Goal: Task Accomplishment & Management: Complete application form

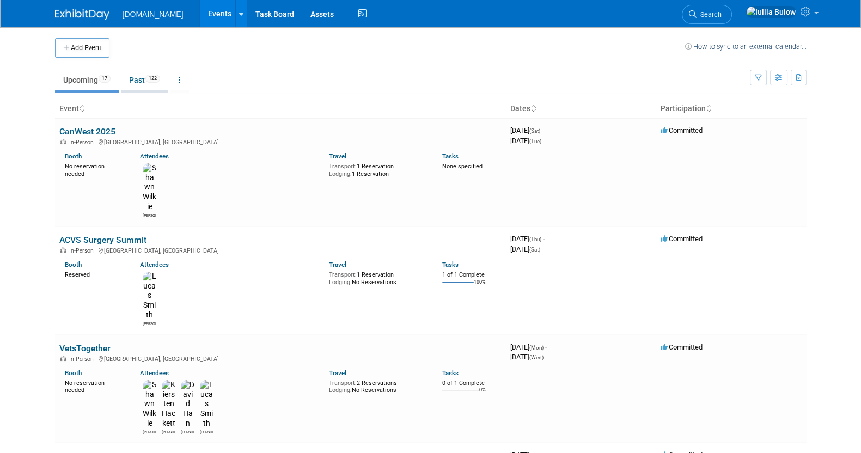
click at [140, 83] on link "Past 122" at bounding box center [144, 80] width 47 height 21
click at [100, 343] on link "VetsTogether" at bounding box center [84, 348] width 51 height 10
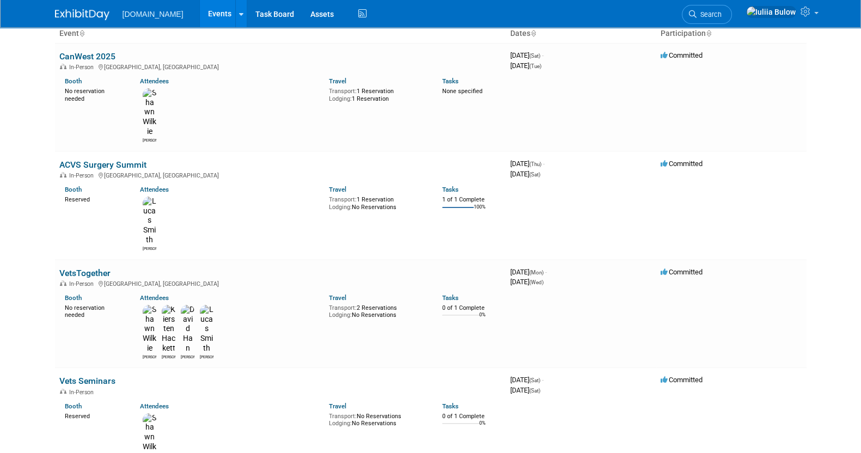
scroll to position [136, 0]
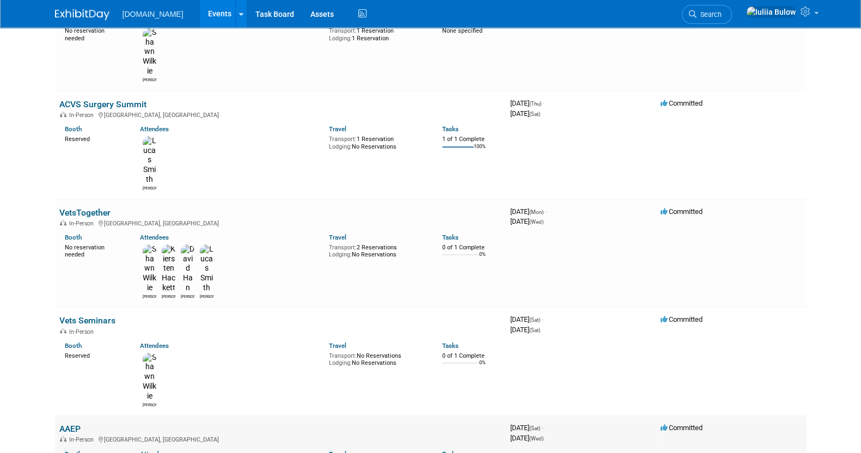
click at [69, 424] on link "AAEP" at bounding box center [69, 429] width 21 height 10
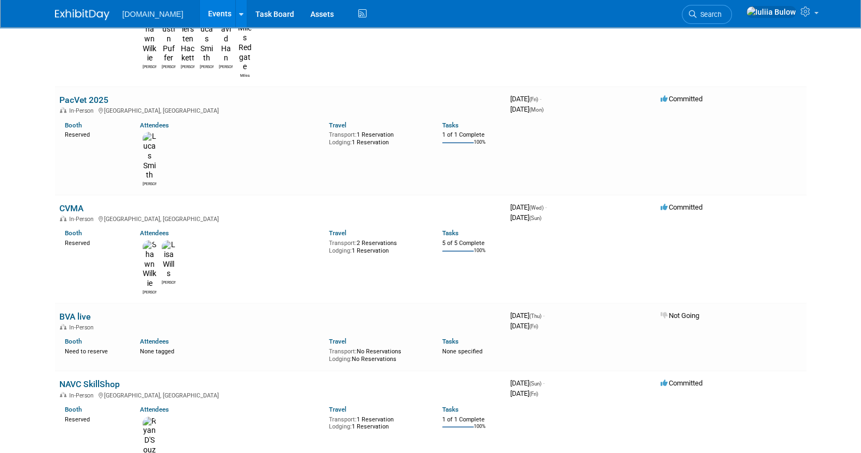
scroll to position [1226, 0]
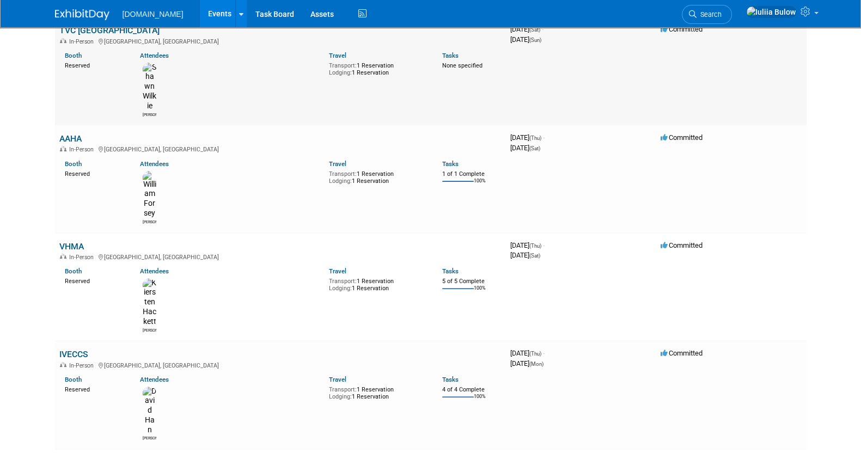
scroll to position [204, 0]
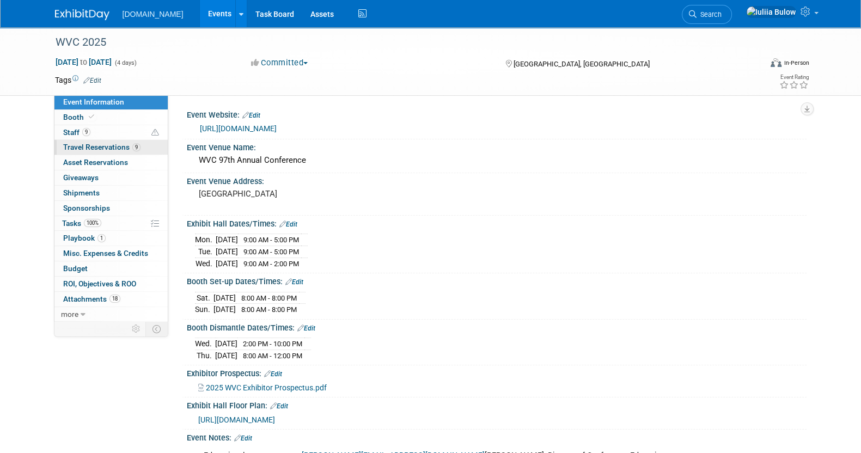
click at [102, 144] on span "Travel Reservations 9" at bounding box center [101, 147] width 77 height 9
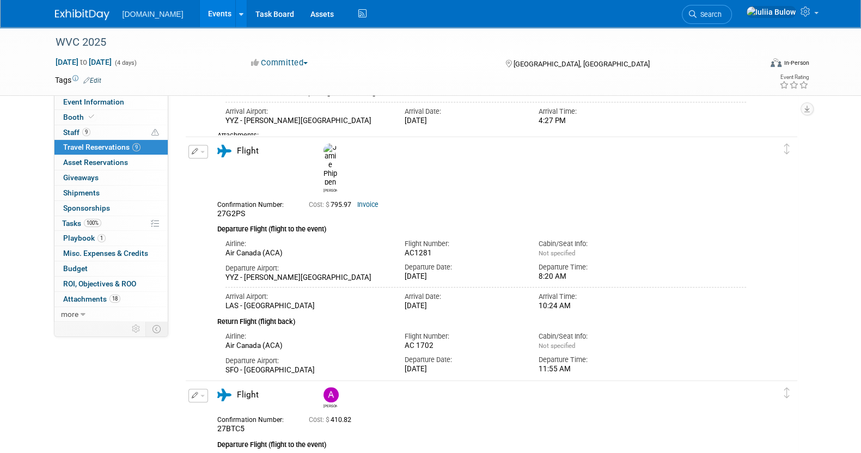
scroll to position [1021, 0]
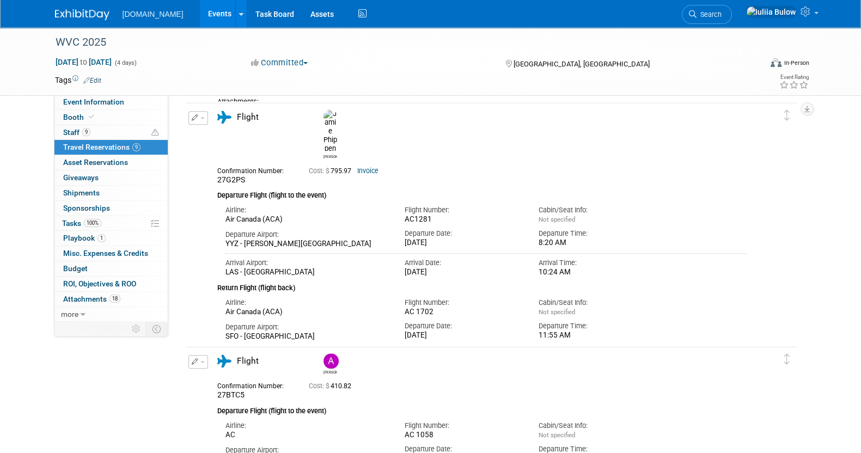
click at [368, 167] on link "Invoice" at bounding box center [367, 171] width 21 height 8
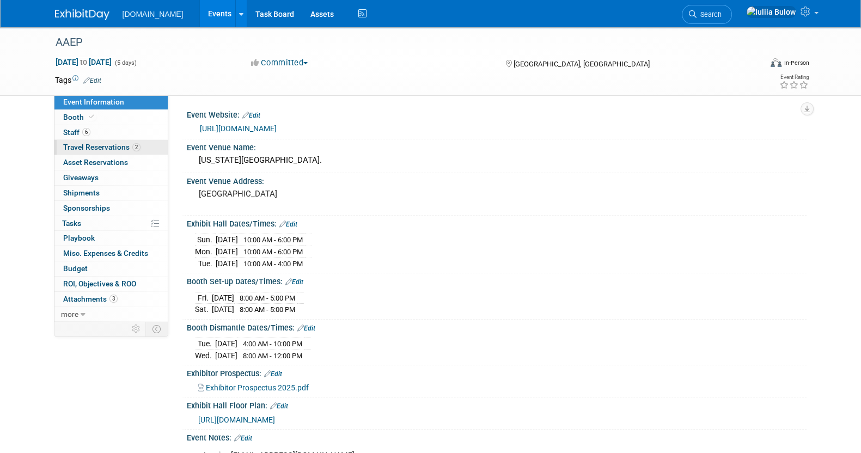
click at [92, 141] on link "2 Travel Reservations 2" at bounding box center [110, 147] width 113 height 15
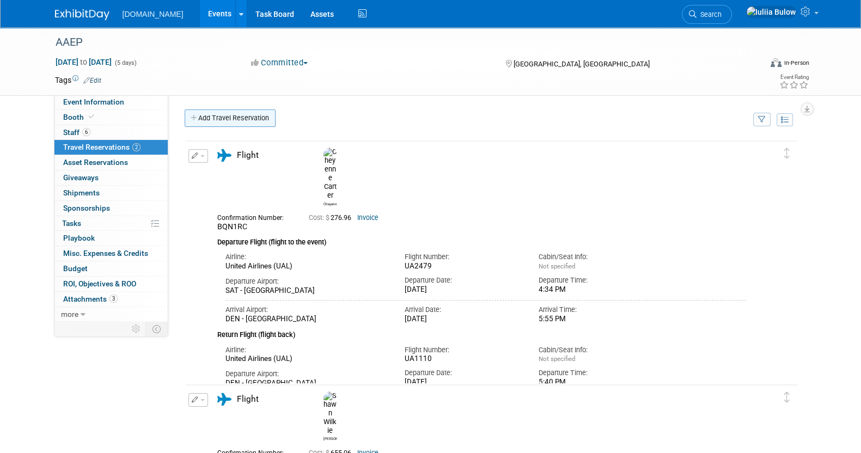
click at [222, 113] on link "Add Travel Reservation" at bounding box center [230, 118] width 91 height 17
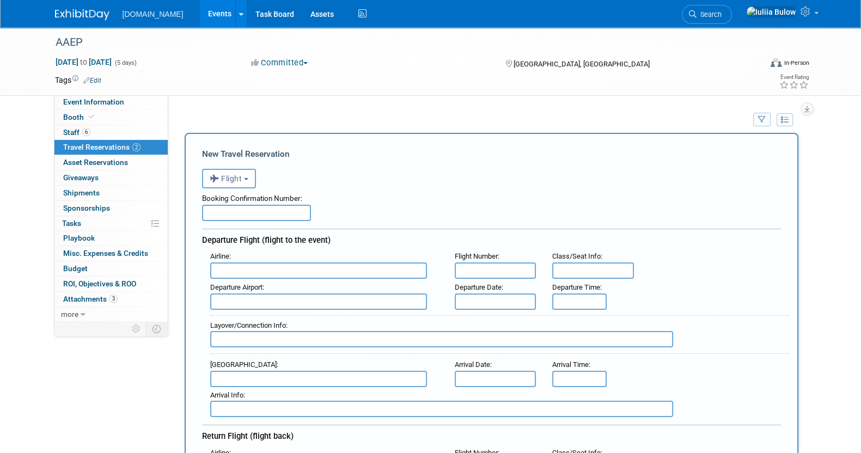
click at [247, 211] on input "text" at bounding box center [256, 213] width 109 height 16
paste input "B9U8UE"
type input "B9U8UE"
click at [259, 268] on input "text" at bounding box center [318, 271] width 217 height 16
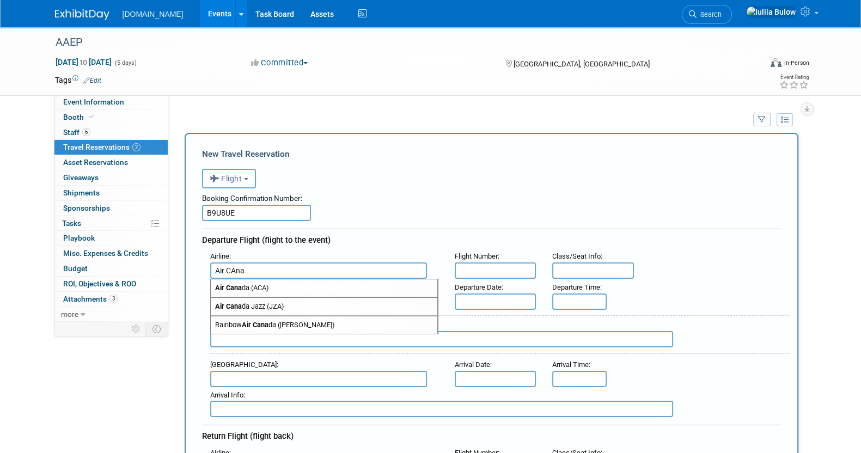
click at [269, 284] on span "Air Cana da (ACA)" at bounding box center [324, 287] width 227 height 17
type input "Air Canada (ACA)"
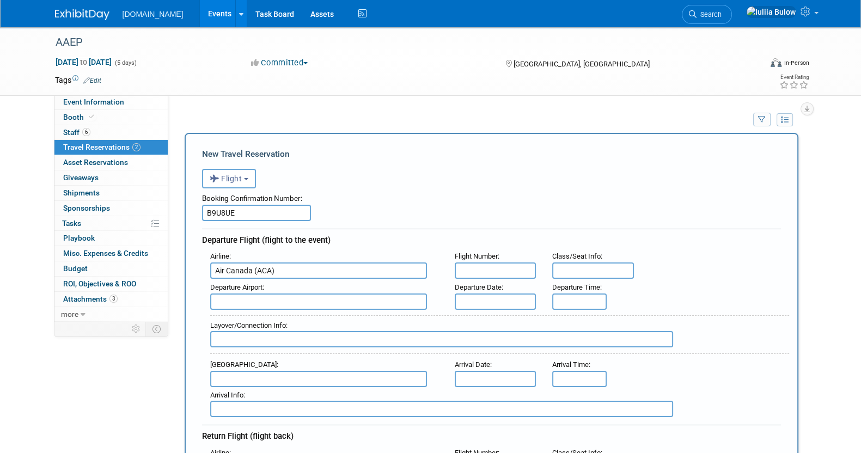
click at [491, 268] on input "text" at bounding box center [496, 271] width 82 height 16
paste input "AC 1041"
type input "AC 1041"
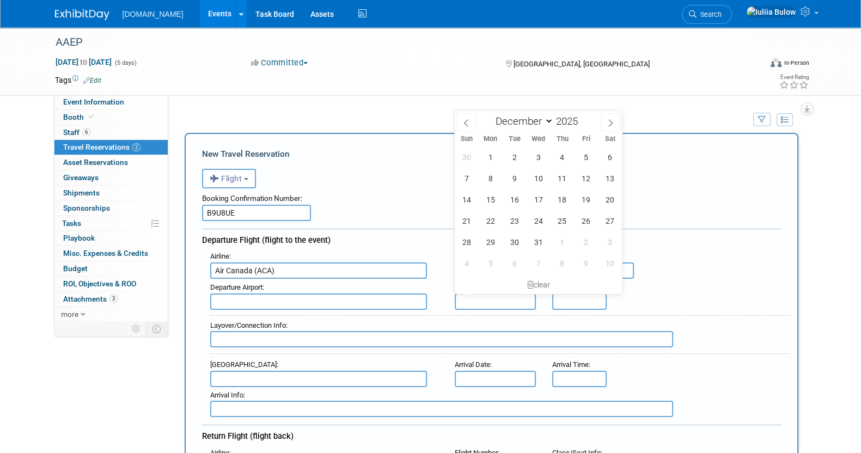
click at [516, 297] on input "text" at bounding box center [496, 302] width 82 height 16
drag, startPoint x: 584, startPoint y: 152, endPoint x: 583, endPoint y: 162, distance: 10.4
click at [584, 153] on span "5" at bounding box center [586, 157] width 21 height 21
type input "[DATE]"
click at [582, 296] on input "8:00 AM" at bounding box center [579, 302] width 54 height 16
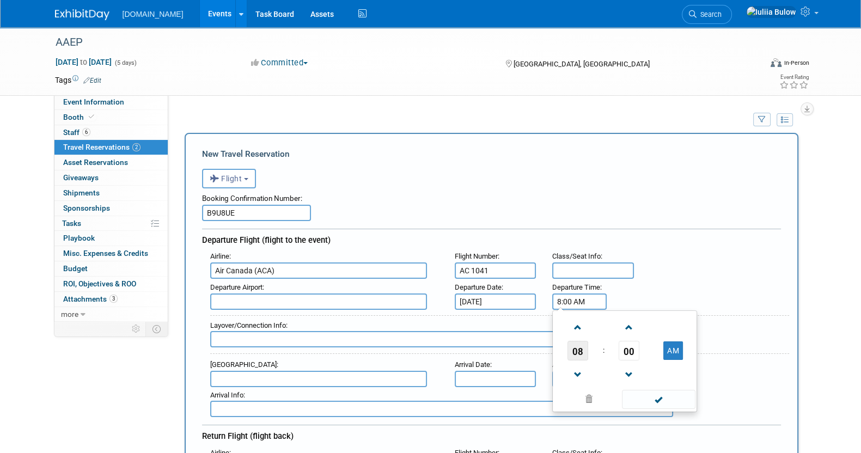
click at [571, 352] on span "08" at bounding box center [578, 351] width 21 height 20
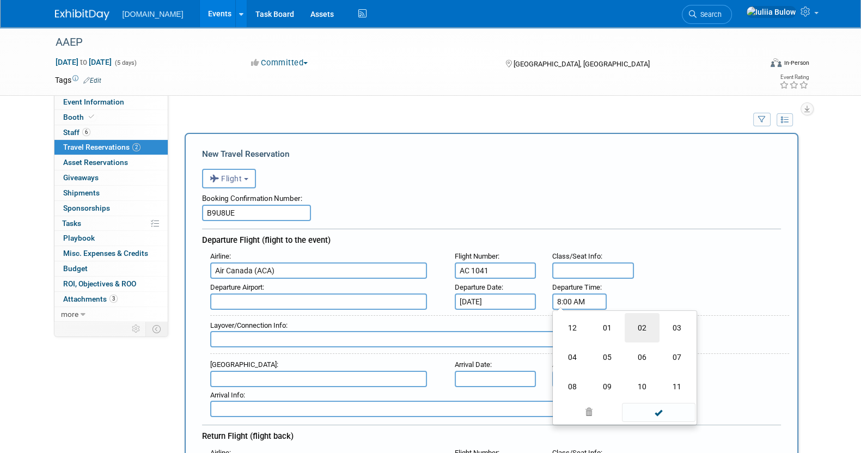
click at [646, 321] on td "02" at bounding box center [642, 327] width 35 height 29
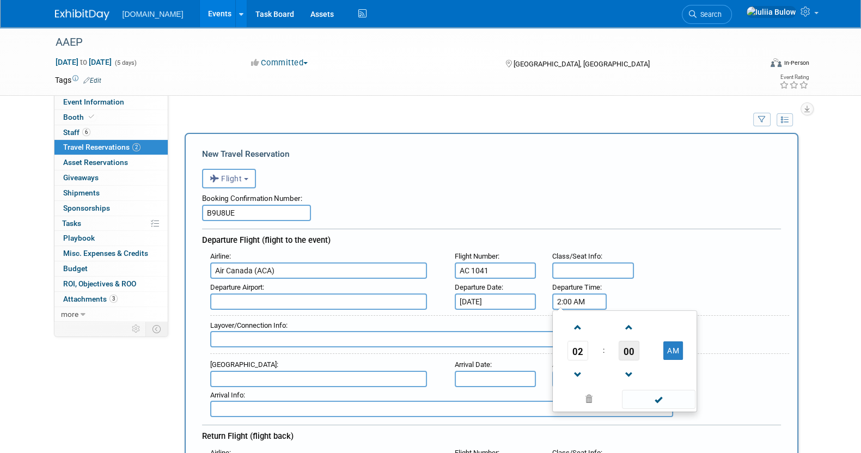
click at [629, 342] on span "00" at bounding box center [629, 351] width 21 height 20
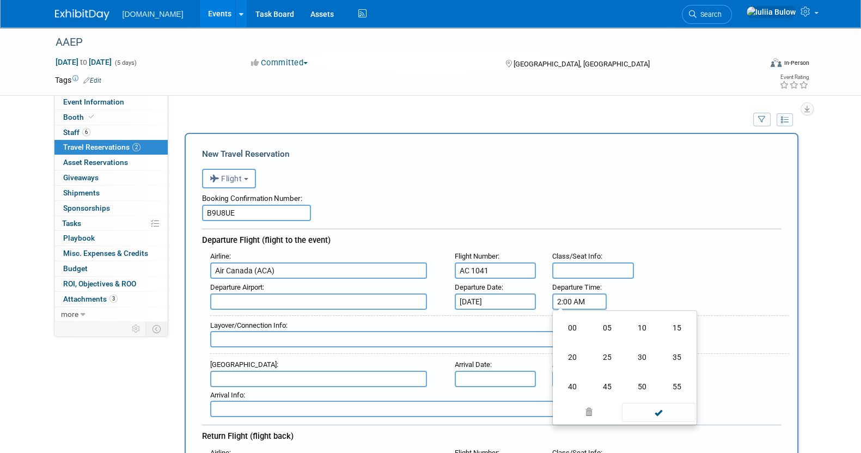
click at [639, 382] on td "50" at bounding box center [642, 386] width 35 height 29
type input "2:50 AM"
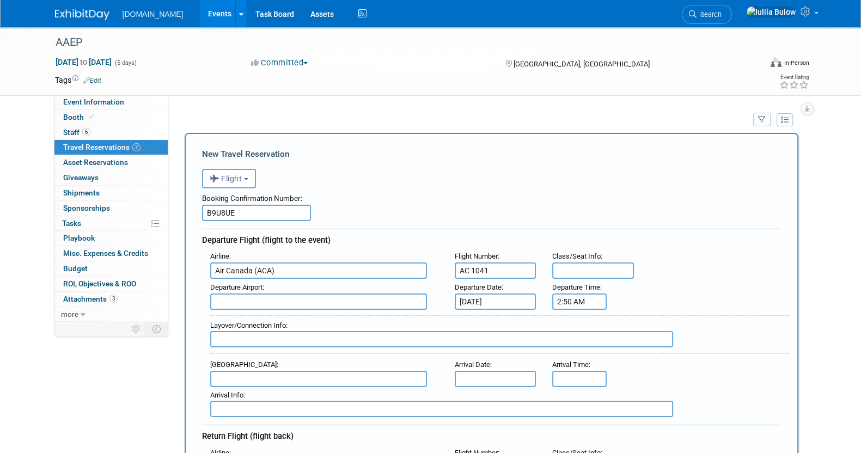
click at [262, 296] on input "text" at bounding box center [318, 302] width 217 height 16
click at [331, 311] on span "YYZ - [PERSON_NAME][GEOGRAPHIC_DATA]" at bounding box center [324, 319] width 227 height 17
type input "YYZ - [PERSON_NAME][GEOGRAPHIC_DATA]"
click at [285, 378] on input "text" at bounding box center [318, 379] width 217 height 16
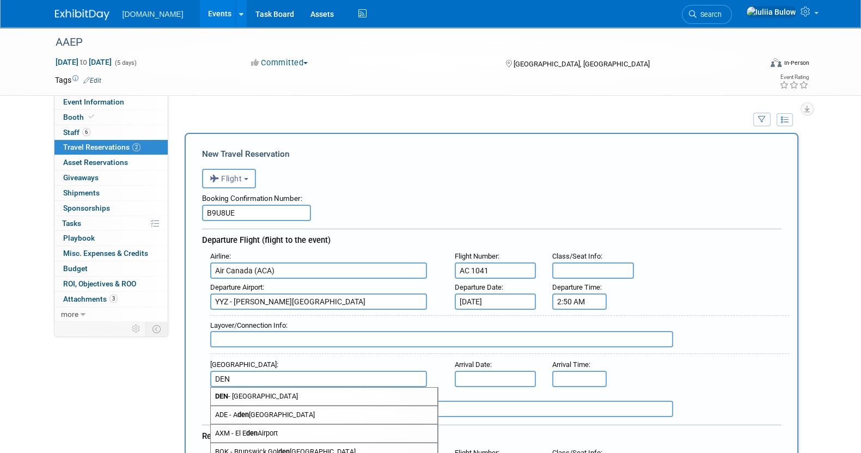
click at [289, 391] on span "DEN - [GEOGRAPHIC_DATA]" at bounding box center [324, 396] width 227 height 17
type input "DEN - [GEOGRAPHIC_DATA]"
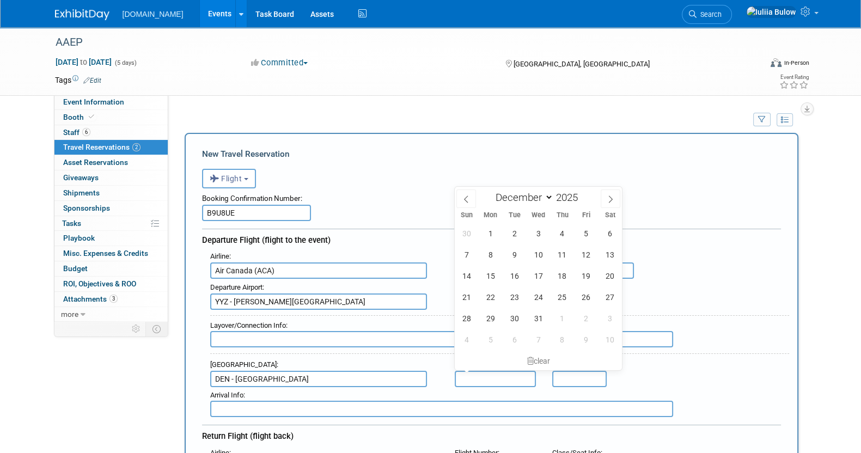
click at [493, 369] on body "[DOMAIN_NAME] Events Add Event Bulk Upload Events Shareable Event Boards Recent…" at bounding box center [430, 226] width 861 height 453
click at [585, 235] on span "5" at bounding box center [586, 233] width 21 height 21
type input "[DATE]"
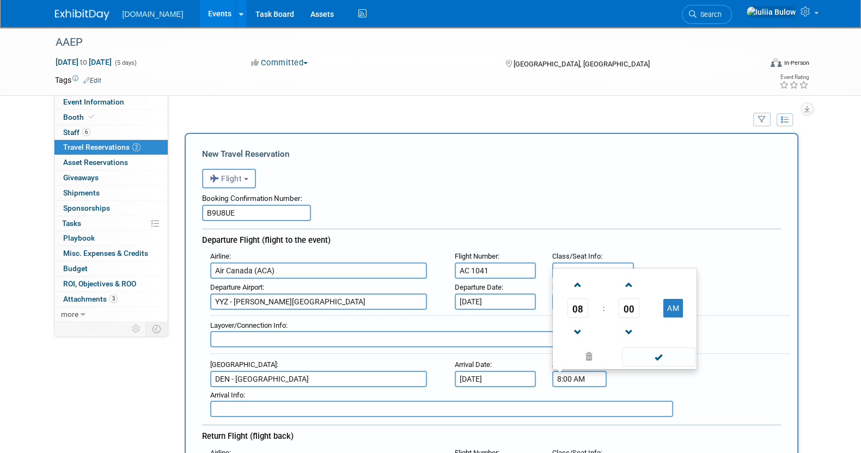
click at [592, 382] on input "8:00 AM" at bounding box center [579, 379] width 54 height 16
click at [581, 308] on span "08" at bounding box center [578, 309] width 21 height 20
drag, startPoint x: 564, startPoint y: 299, endPoint x: 570, endPoint y: 302, distance: 7.6
click at [564, 299] on td "04" at bounding box center [572, 301] width 35 height 29
click at [634, 306] on span "00" at bounding box center [629, 309] width 21 height 20
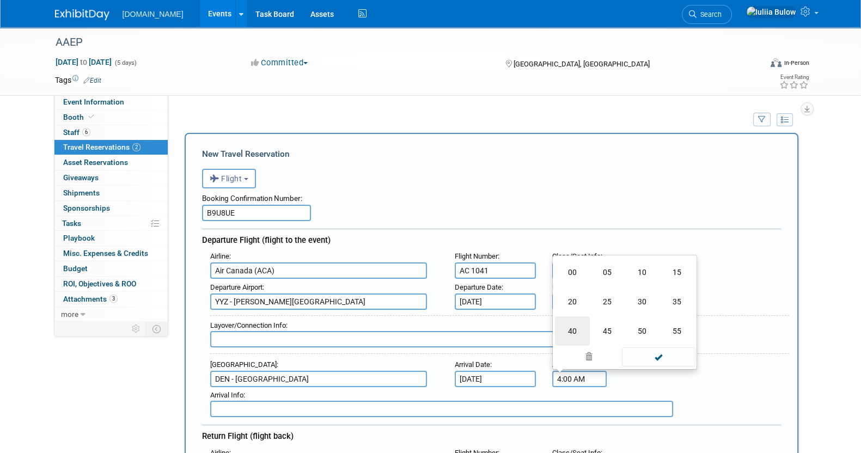
click at [584, 326] on td "40" at bounding box center [572, 331] width 35 height 29
click at [675, 311] on button "AM" at bounding box center [674, 308] width 20 height 19
type input "4:40 PM"
click at [661, 351] on span at bounding box center [659, 357] width 74 height 19
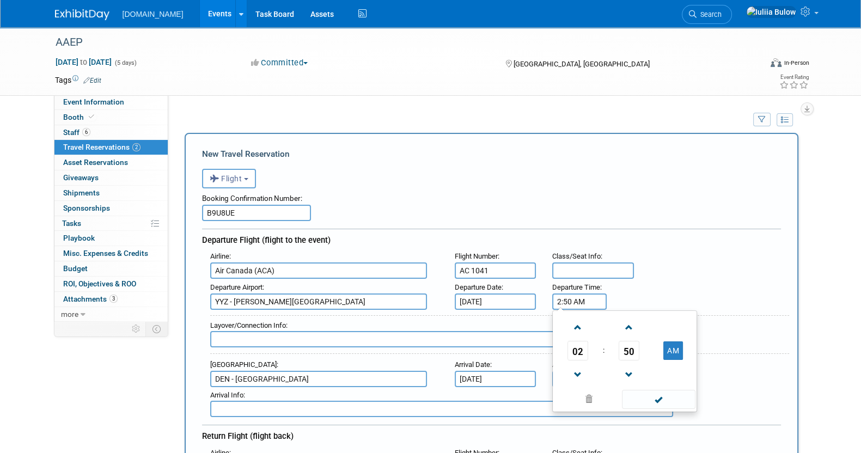
click at [597, 299] on input "2:50 AM" at bounding box center [579, 302] width 54 height 16
click at [672, 345] on button "AM" at bounding box center [674, 351] width 20 height 19
type input "2:50 PM"
click at [659, 390] on span at bounding box center [659, 399] width 74 height 19
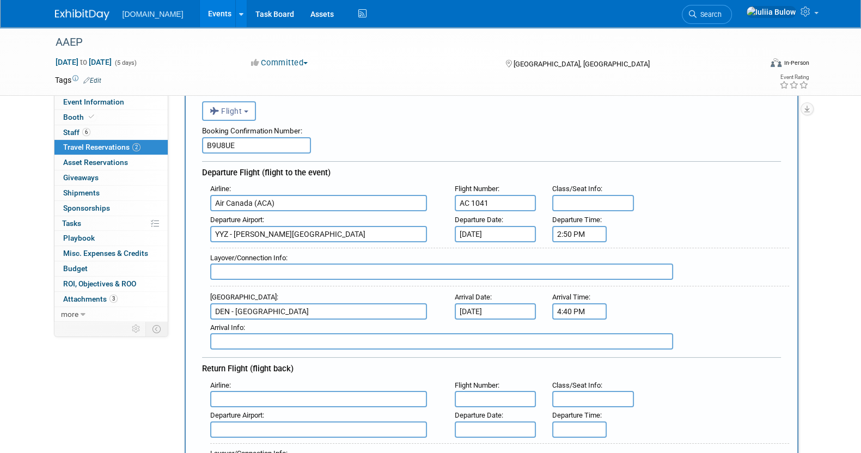
scroll to position [204, 0]
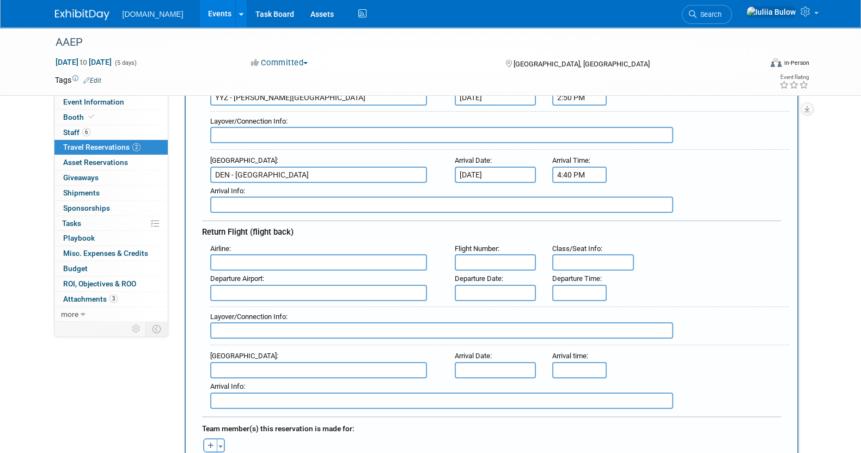
click at [264, 254] on input "text" at bounding box center [318, 262] width 217 height 16
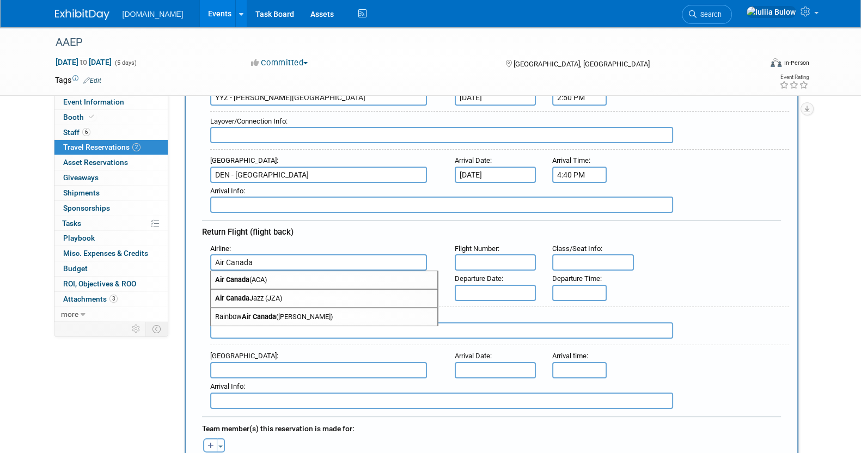
click at [281, 278] on span "Air Canada (ACA)" at bounding box center [324, 279] width 227 height 17
type input "Air Canada (ACA)"
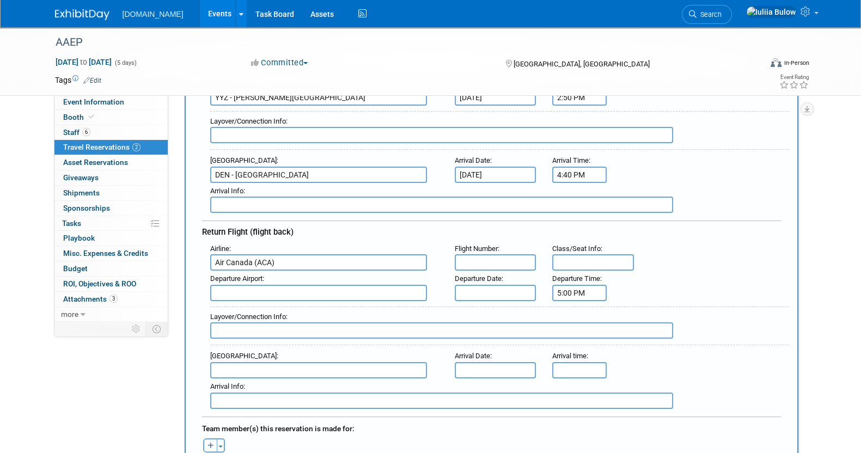
click at [586, 285] on input "5:00 PM" at bounding box center [579, 293] width 54 height 16
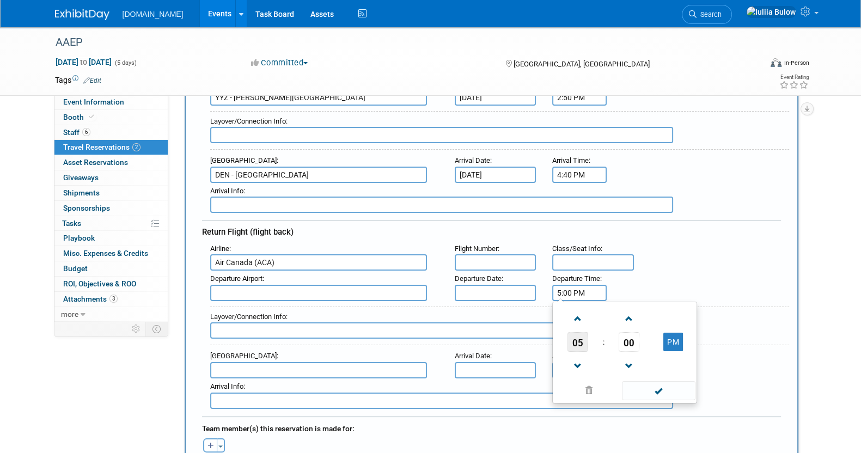
click at [571, 341] on span "05" at bounding box center [578, 342] width 21 height 20
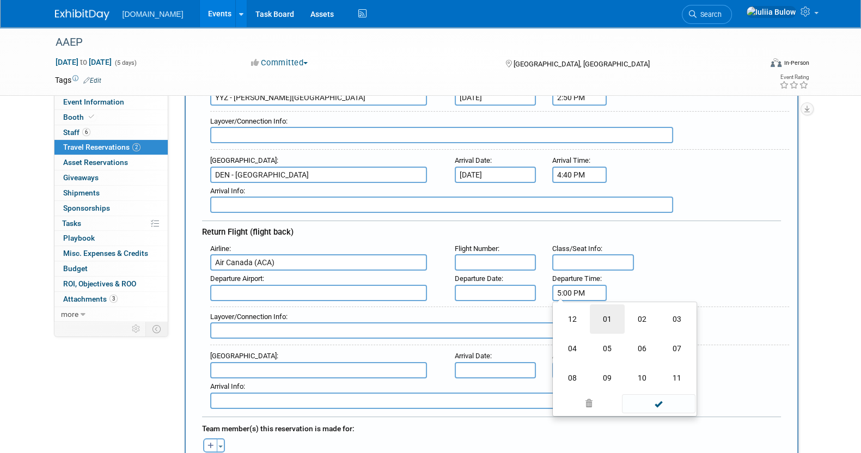
click at [613, 317] on td "01" at bounding box center [607, 319] width 35 height 29
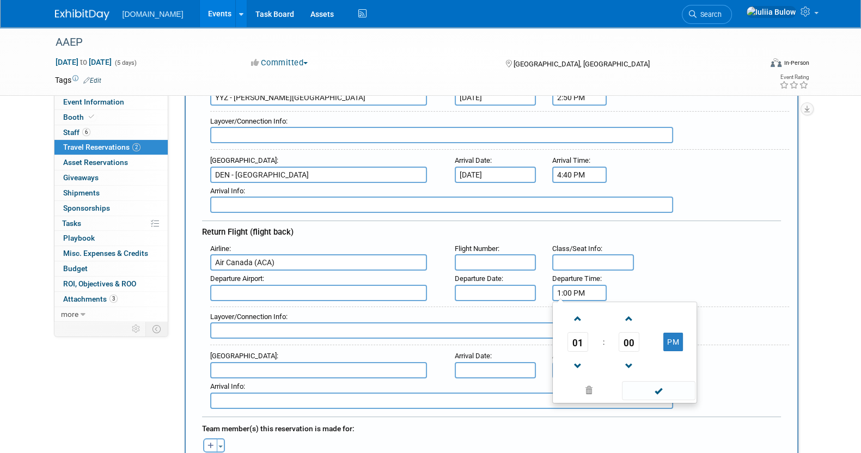
click at [634, 338] on span "00" at bounding box center [629, 342] width 21 height 20
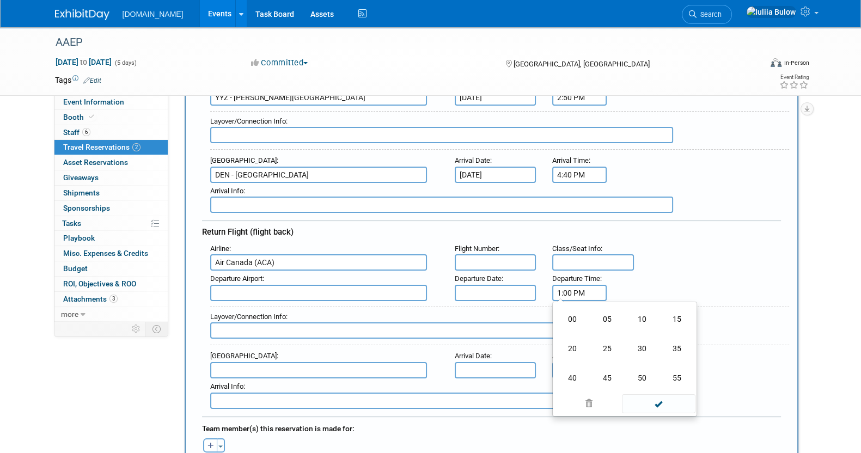
drag, startPoint x: 678, startPoint y: 342, endPoint x: 628, endPoint y: 340, distance: 50.7
click at [671, 342] on td "35" at bounding box center [677, 348] width 35 height 29
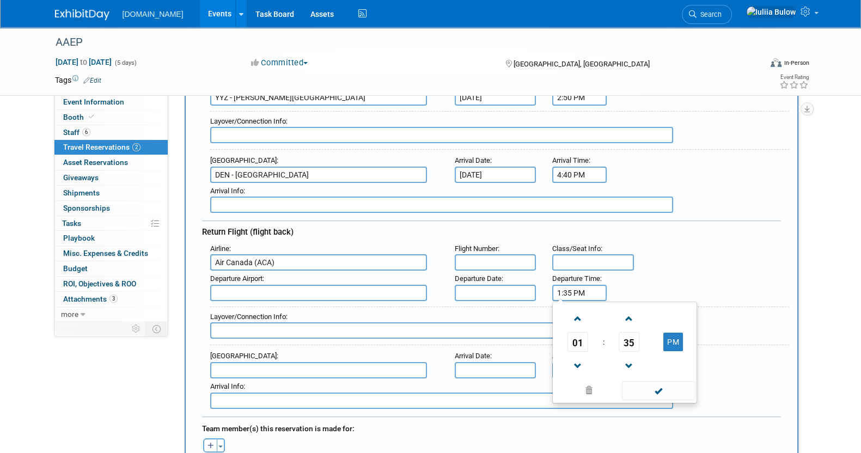
click at [592, 288] on input "1:35 PM" at bounding box center [579, 293] width 54 height 16
click at [630, 352] on link at bounding box center [629, 366] width 21 height 28
click at [630, 342] on span "34" at bounding box center [629, 342] width 21 height 20
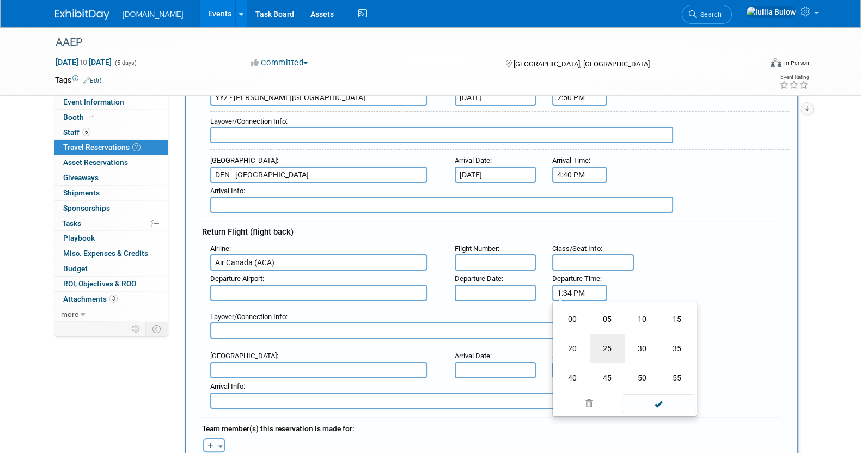
click at [611, 338] on td "25" at bounding box center [607, 348] width 35 height 29
type input "1:25 PM"
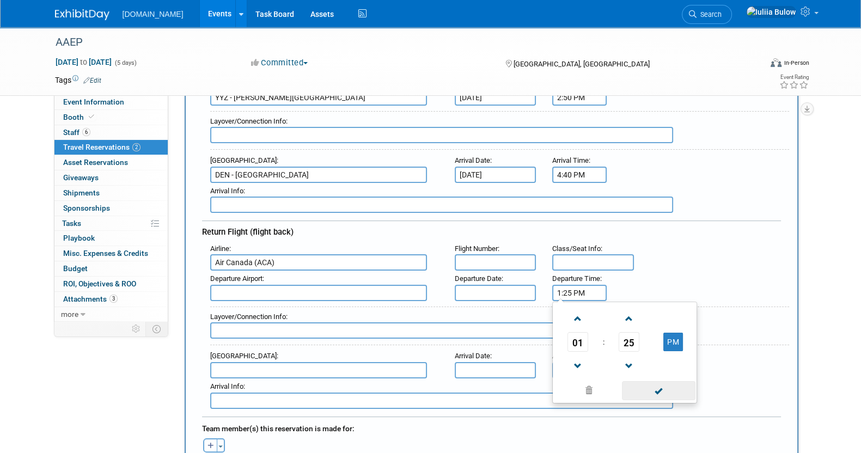
click at [662, 393] on span at bounding box center [659, 390] width 74 height 19
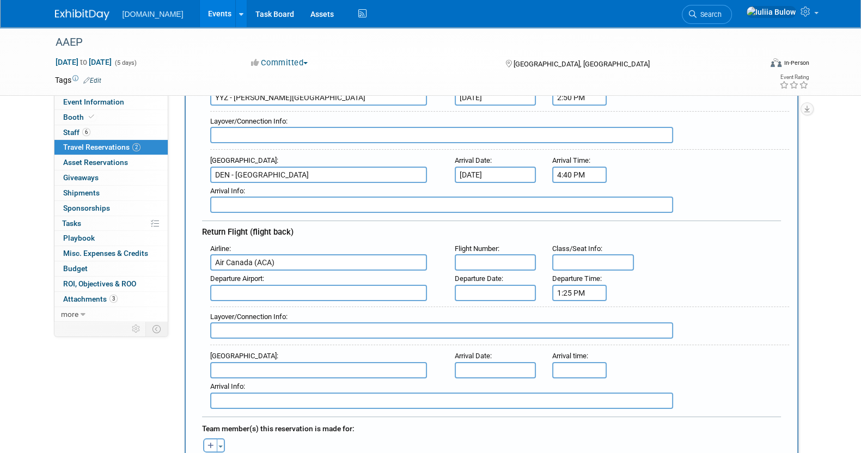
click at [502, 256] on input "text" at bounding box center [496, 262] width 82 height 16
paste input "AC 1038"
type input "AC 1038"
click at [501, 287] on input "text" at bounding box center [496, 293] width 82 height 16
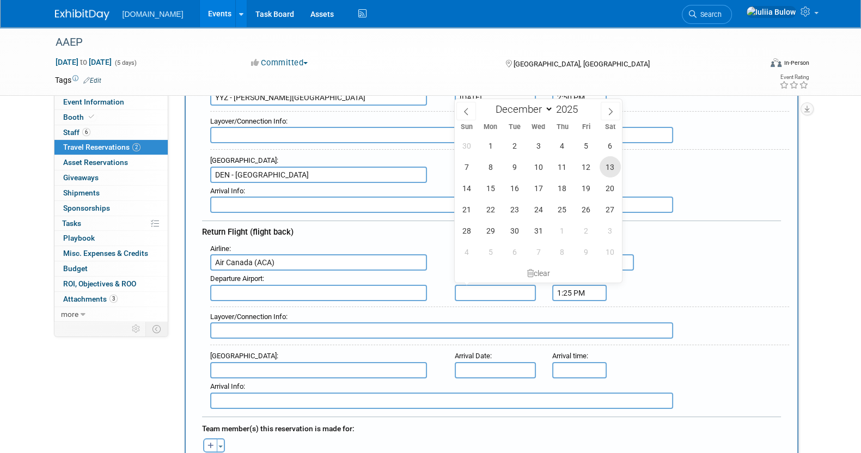
click at [610, 169] on span "13" at bounding box center [610, 166] width 21 height 21
type input "[DATE]"
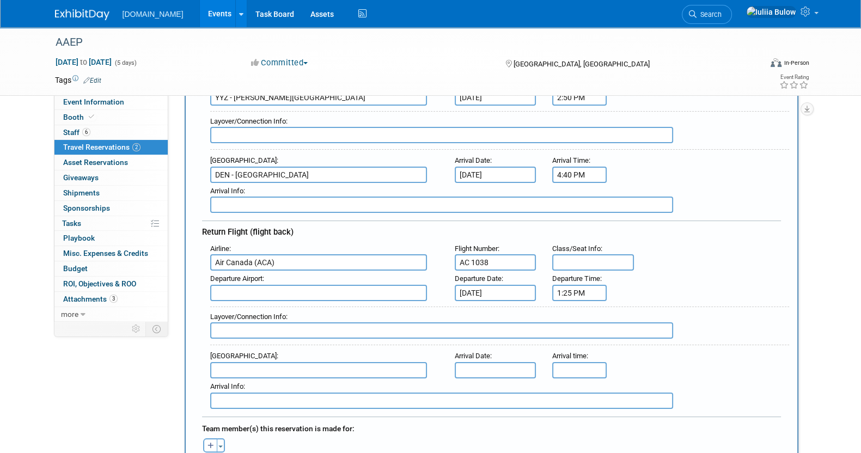
click at [254, 285] on input "text" at bounding box center [318, 293] width 217 height 16
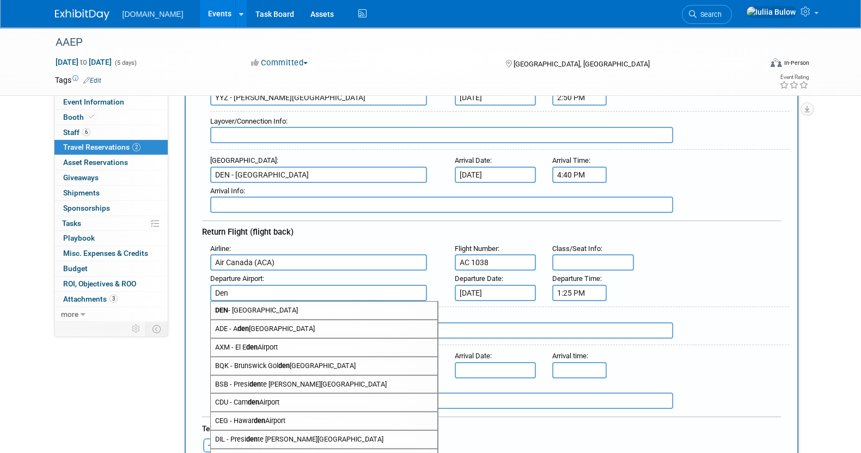
click at [269, 305] on span "DEN - [GEOGRAPHIC_DATA]" at bounding box center [324, 310] width 227 height 17
type input "DEN - [GEOGRAPHIC_DATA]"
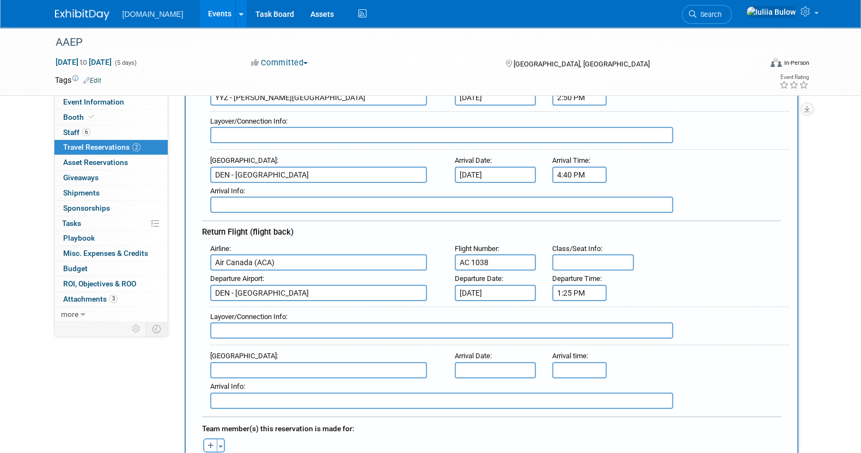
click at [248, 362] on input "text" at bounding box center [318, 370] width 217 height 16
click at [253, 379] on span "YYZ - [PERSON_NAME][GEOGRAPHIC_DATA]" at bounding box center [324, 387] width 227 height 17
type input "YYZ - [PERSON_NAME][GEOGRAPHIC_DATA]"
click at [502, 362] on input "text" at bounding box center [496, 370] width 82 height 16
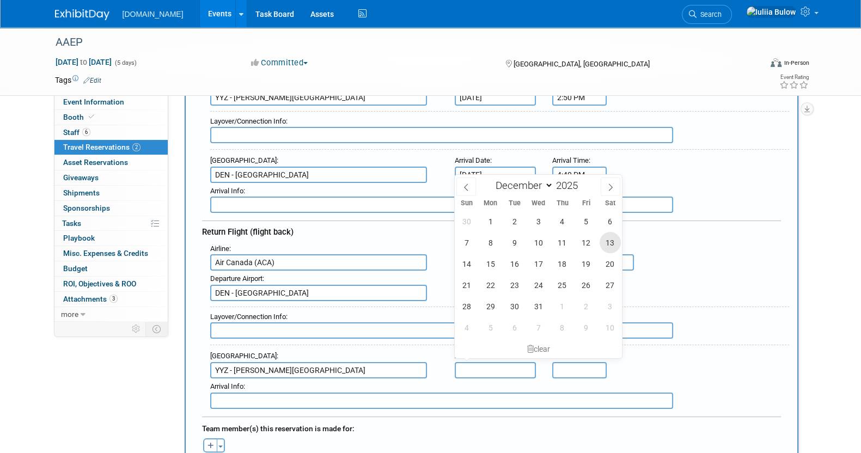
click at [615, 240] on span "13" at bounding box center [610, 242] width 21 height 21
type input "[DATE]"
click at [709, 307] on div "Layover/Connection Info :" at bounding box center [499, 326] width 579 height 39
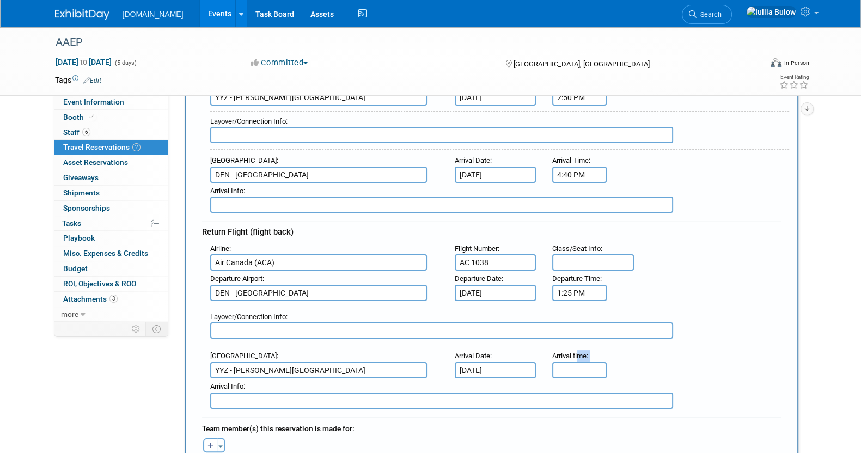
click at [577, 358] on div "Arrival time :" at bounding box center [578, 364] width 52 height 28
click at [575, 363] on input "5:00 PM" at bounding box center [579, 370] width 54 height 16
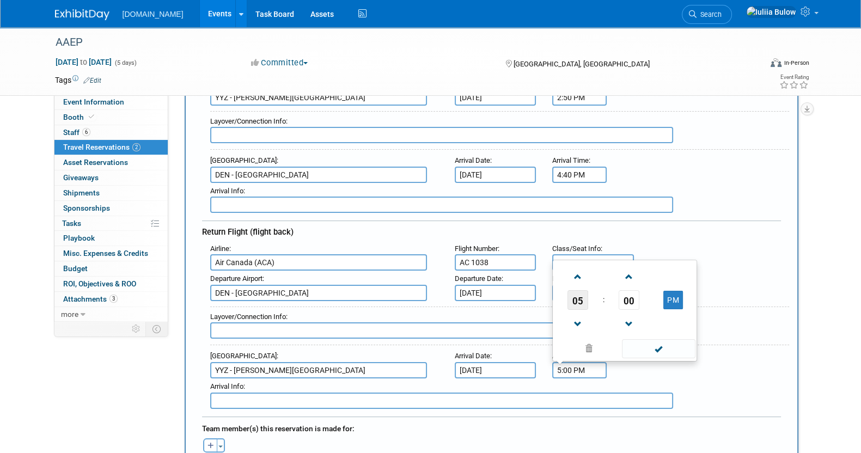
click at [569, 295] on span "05" at bounding box center [578, 300] width 21 height 20
click at [643, 285] on td "06" at bounding box center [642, 293] width 35 height 29
click at [630, 294] on span "00" at bounding box center [629, 300] width 21 height 20
click at [671, 290] on td "35" at bounding box center [677, 293] width 35 height 29
type input "6:35 PM"
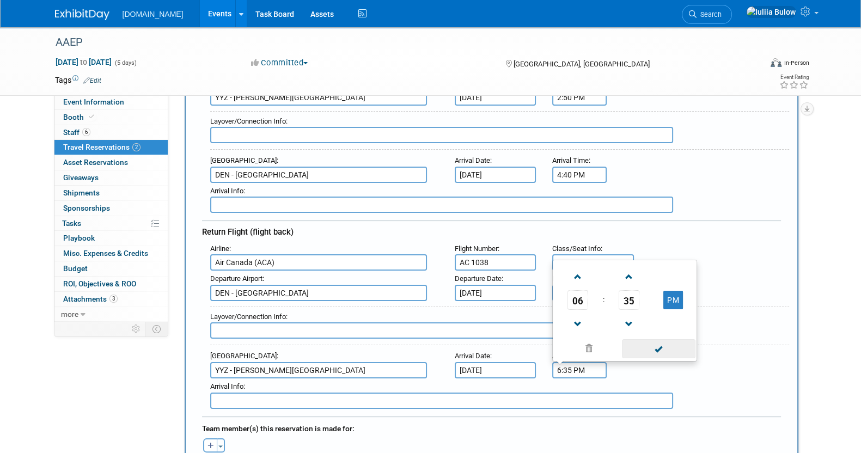
click at [665, 339] on span at bounding box center [659, 348] width 74 height 19
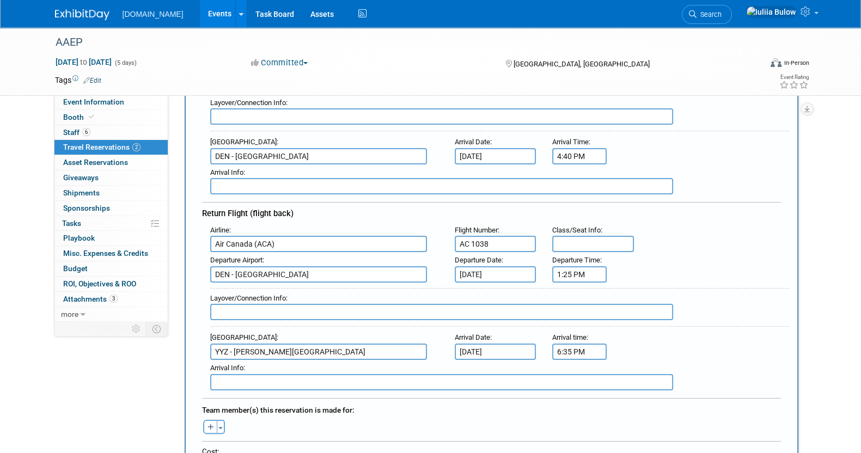
scroll to position [272, 0]
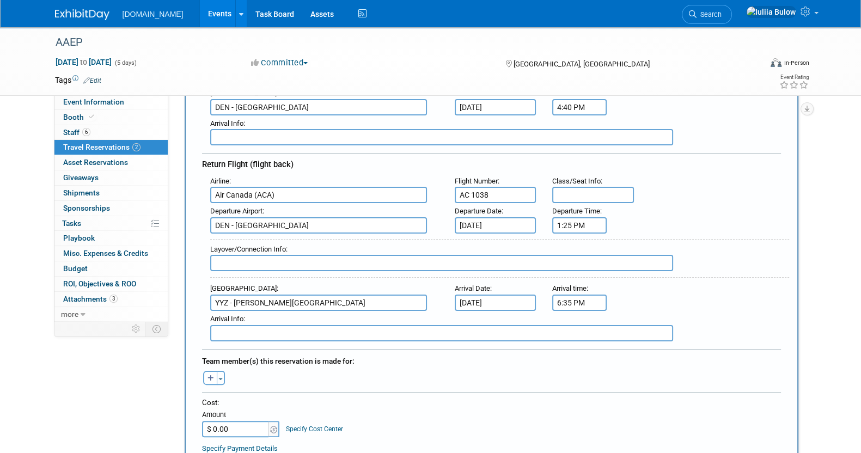
click at [348, 351] on div "Team member(s) this reservation is made for:" at bounding box center [491, 359] width 579 height 17
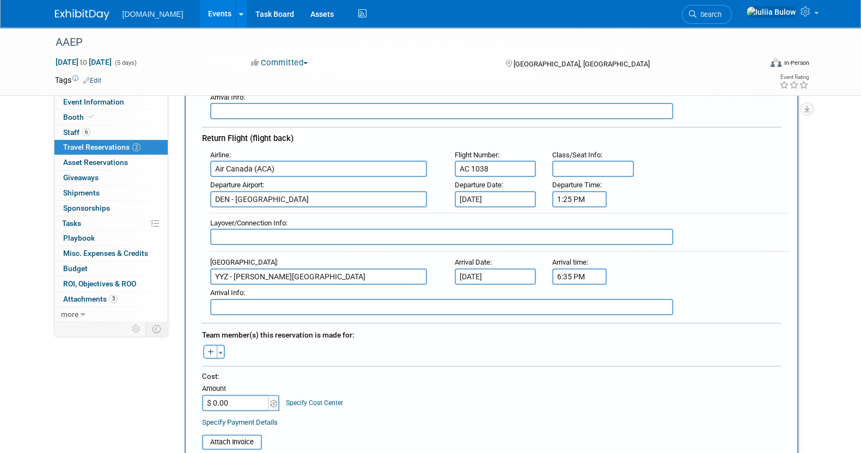
scroll to position [409, 0]
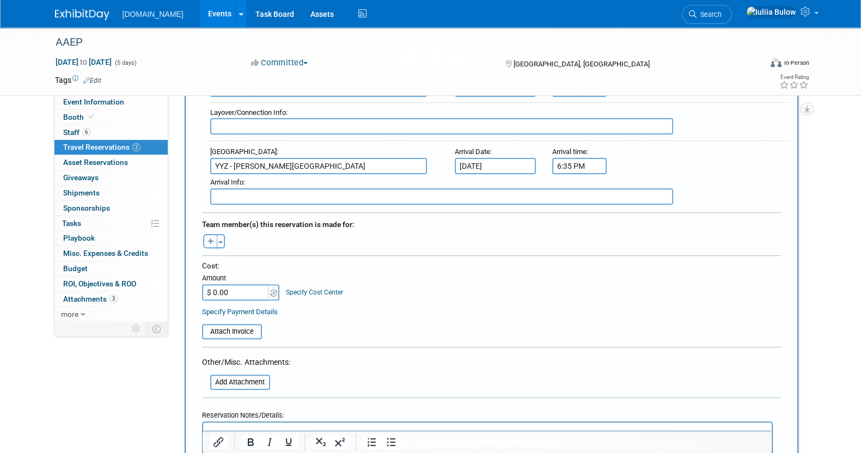
click at [255, 284] on input "$ 0.00" at bounding box center [236, 292] width 68 height 16
paste input "56,945"
drag, startPoint x: 239, startPoint y: 287, endPoint x: 207, endPoint y: 288, distance: 31.6
click at [207, 288] on input "$ 0.00" at bounding box center [236, 292] width 68 height 16
paste input "56,945"
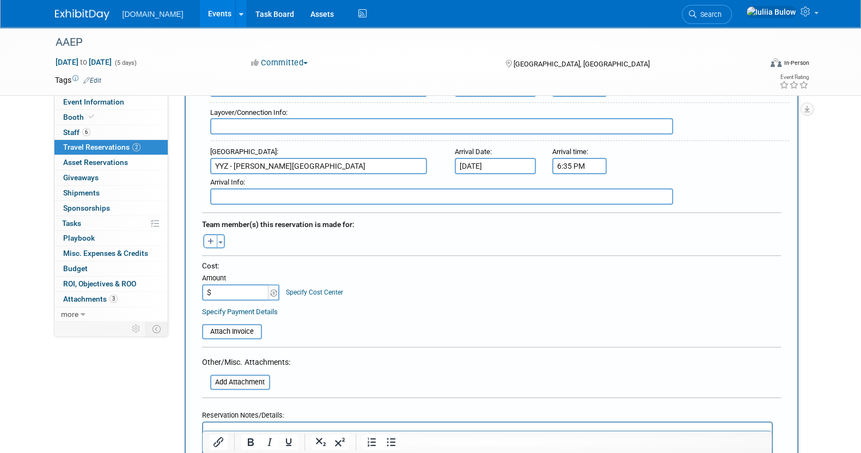
paste input "56,945.00"
type input "$"
click at [321, 279] on div "Specify Cost Center" at bounding box center [314, 287] width 57 height 20
click at [215, 284] on input "$ 0.00" at bounding box center [236, 292] width 68 height 16
paste input "56,945"
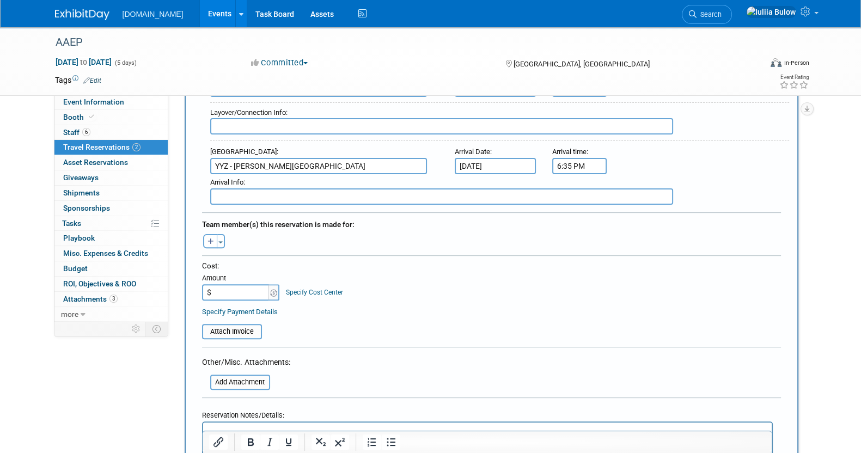
type input "$"
click at [242, 284] on input "$ 569.00" at bounding box center [236, 292] width 68 height 16
type input "$ 569.45"
click at [226, 328] on input "file" at bounding box center [196, 331] width 130 height 13
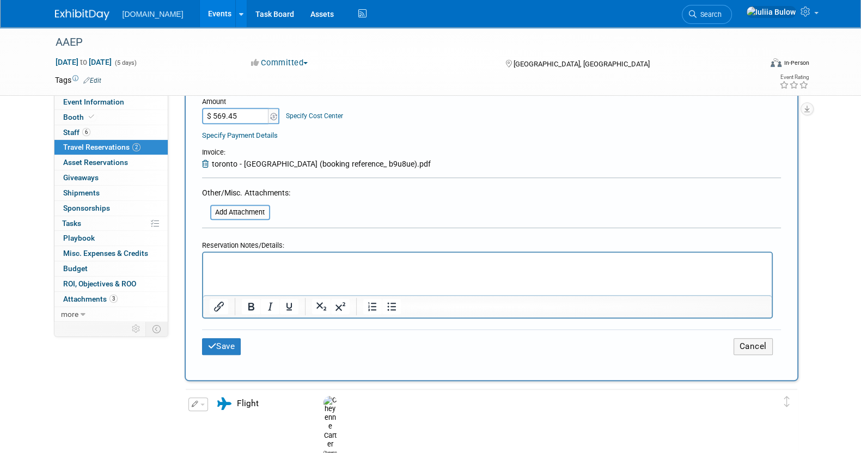
scroll to position [613, 0]
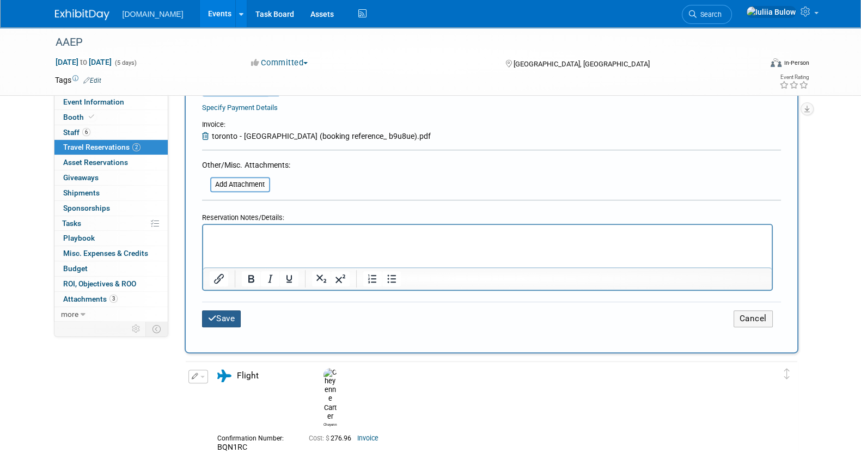
click at [218, 311] on button "Save" at bounding box center [221, 319] width 39 height 17
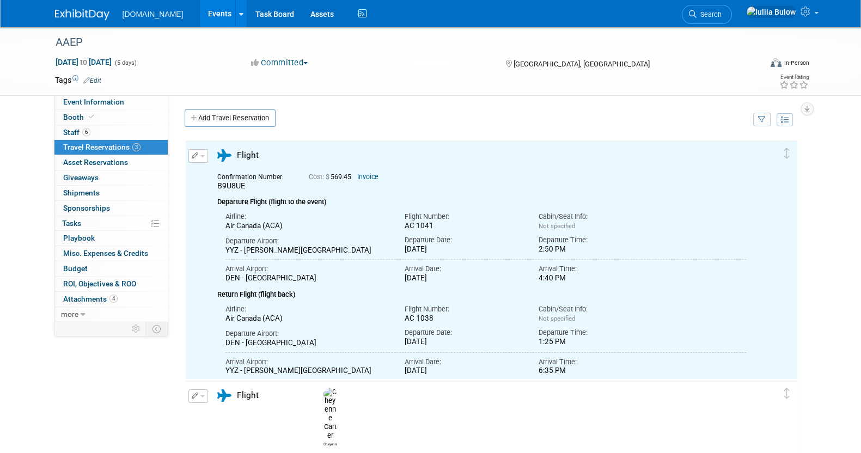
scroll to position [0, 0]
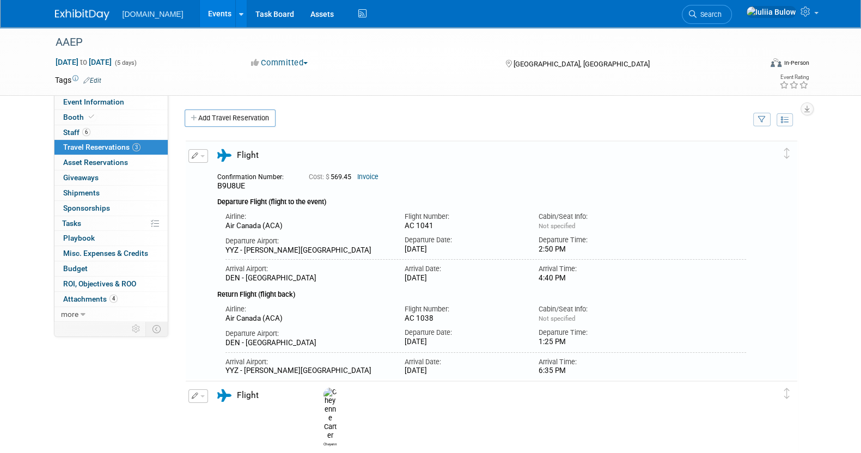
click at [196, 156] on icon "button" at bounding box center [195, 156] width 7 height 7
click at [218, 172] on button "Edit Reservation" at bounding box center [235, 175] width 92 height 16
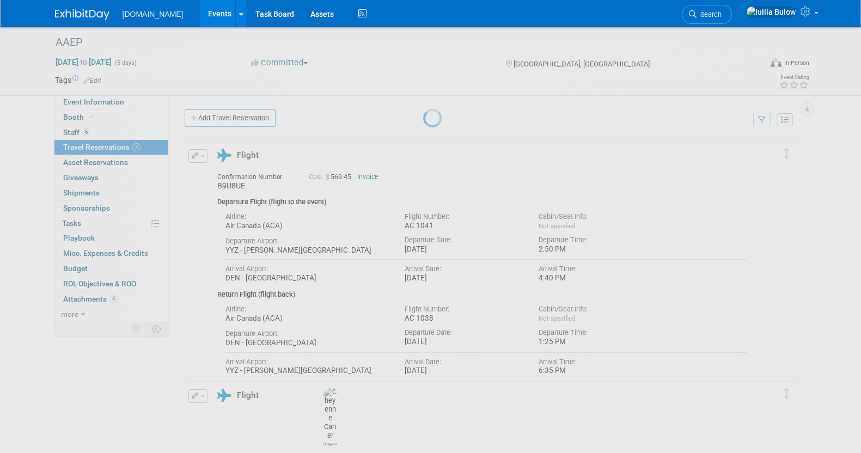
select select "bfdf03c6-c3bd-405d-be72-6a334260062e"
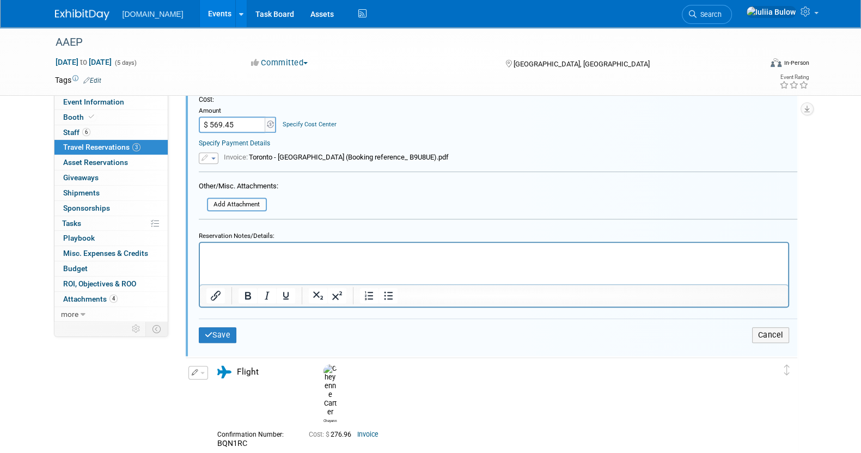
scroll to position [494, 0]
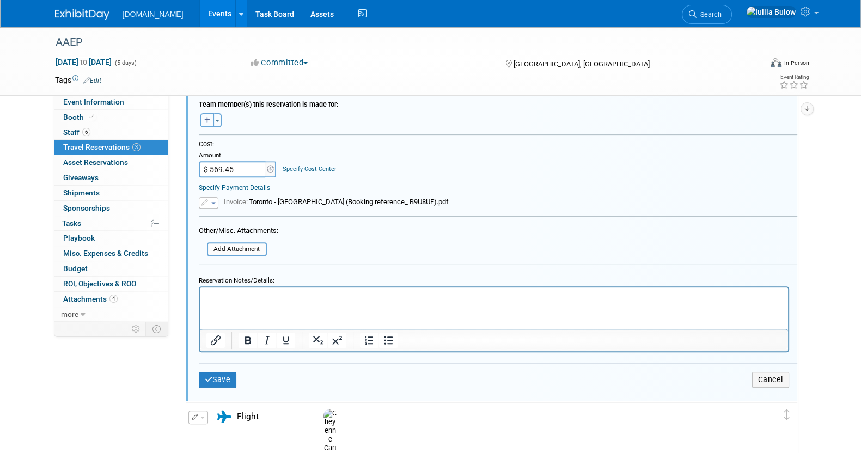
click at [206, 118] on icon "button" at bounding box center [207, 120] width 6 height 7
select select
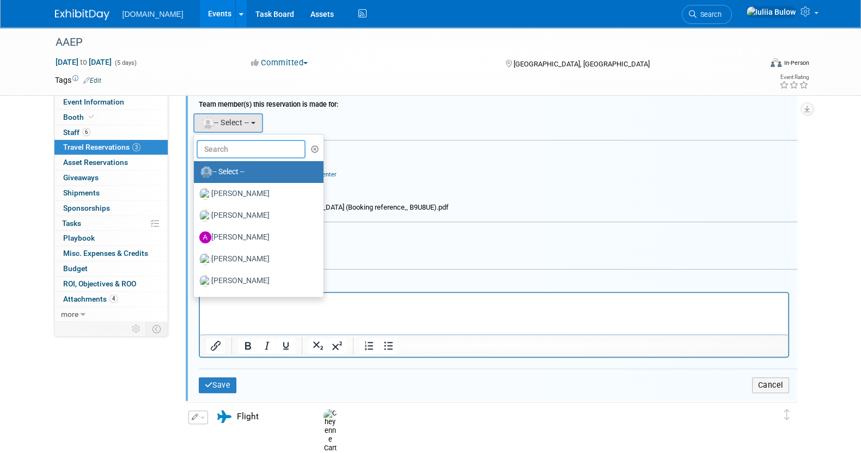
click at [247, 148] on input "text" at bounding box center [251, 149] width 109 height 19
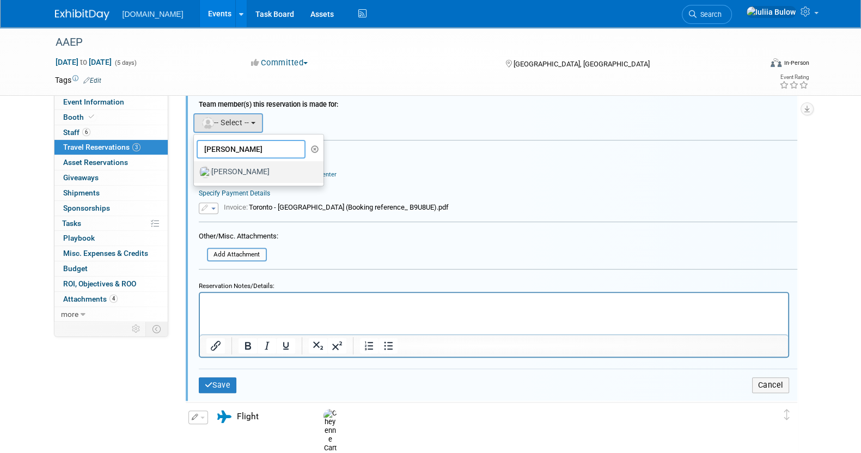
type input "[PERSON_NAME]"
click at [242, 173] on label "[PERSON_NAME]" at bounding box center [256, 171] width 114 height 17
click at [196, 173] on input "[PERSON_NAME]" at bounding box center [192, 170] width 7 height 7
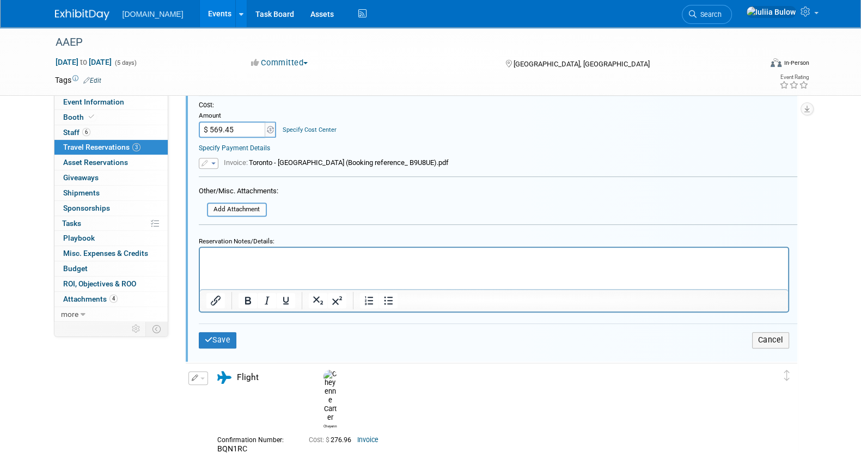
scroll to position [562, 0]
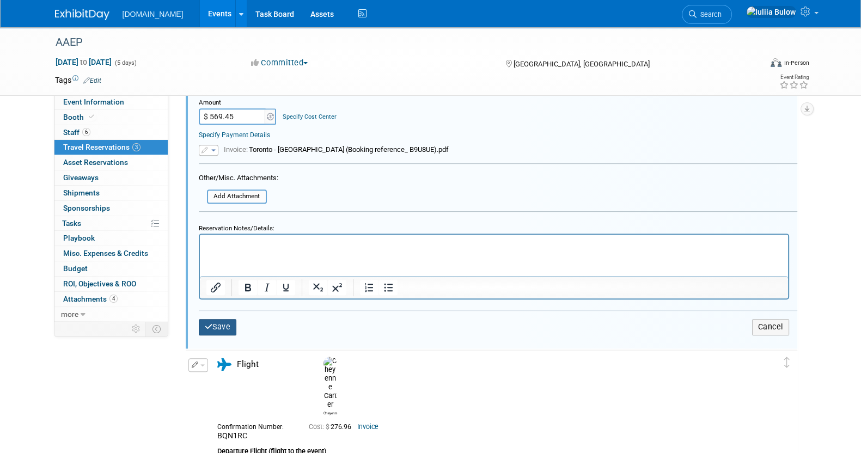
click at [212, 323] on button "Save" at bounding box center [218, 327] width 38 height 16
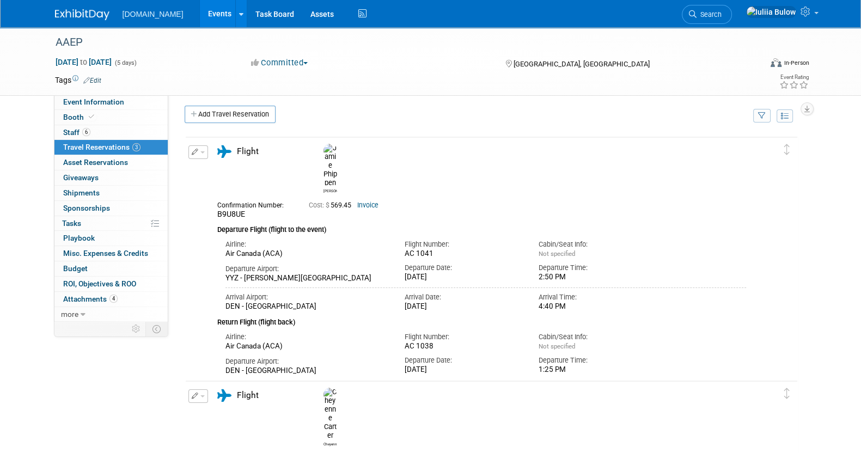
scroll to position [0, 0]
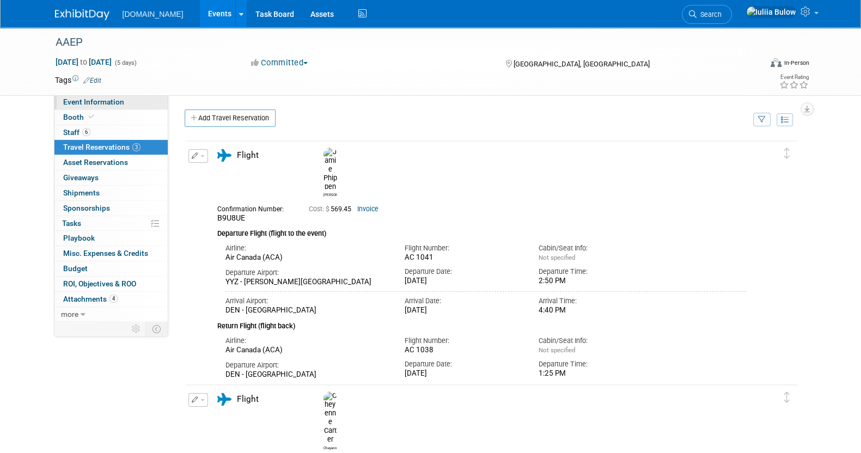
click at [101, 104] on span "Event Information" at bounding box center [93, 102] width 61 height 9
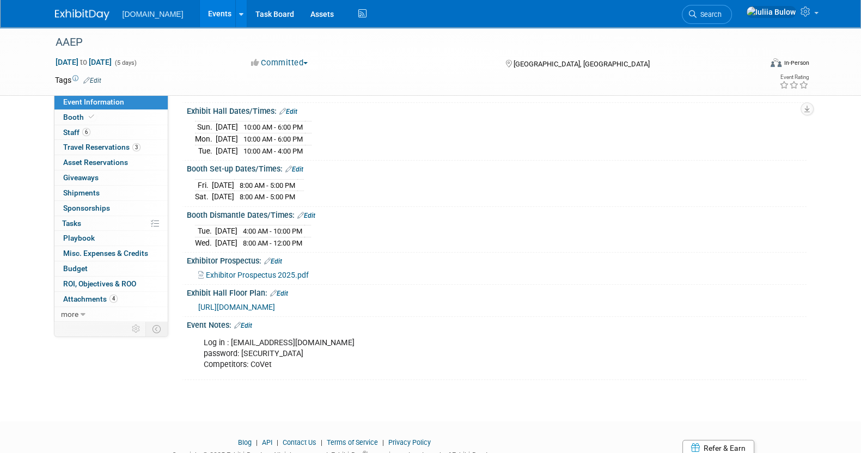
scroll to position [136, 0]
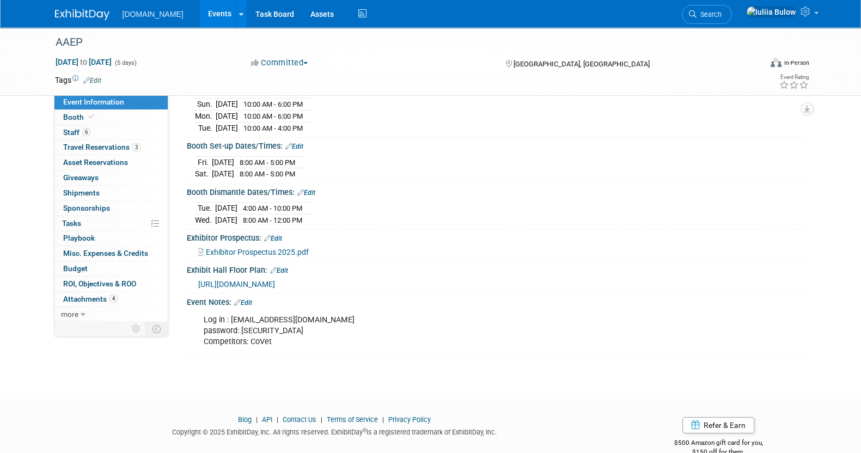
click at [270, 248] on span "Exhibitor Prospectus 2025.pdf" at bounding box center [257, 252] width 103 height 9
